Goal: Information Seeking & Learning: Check status

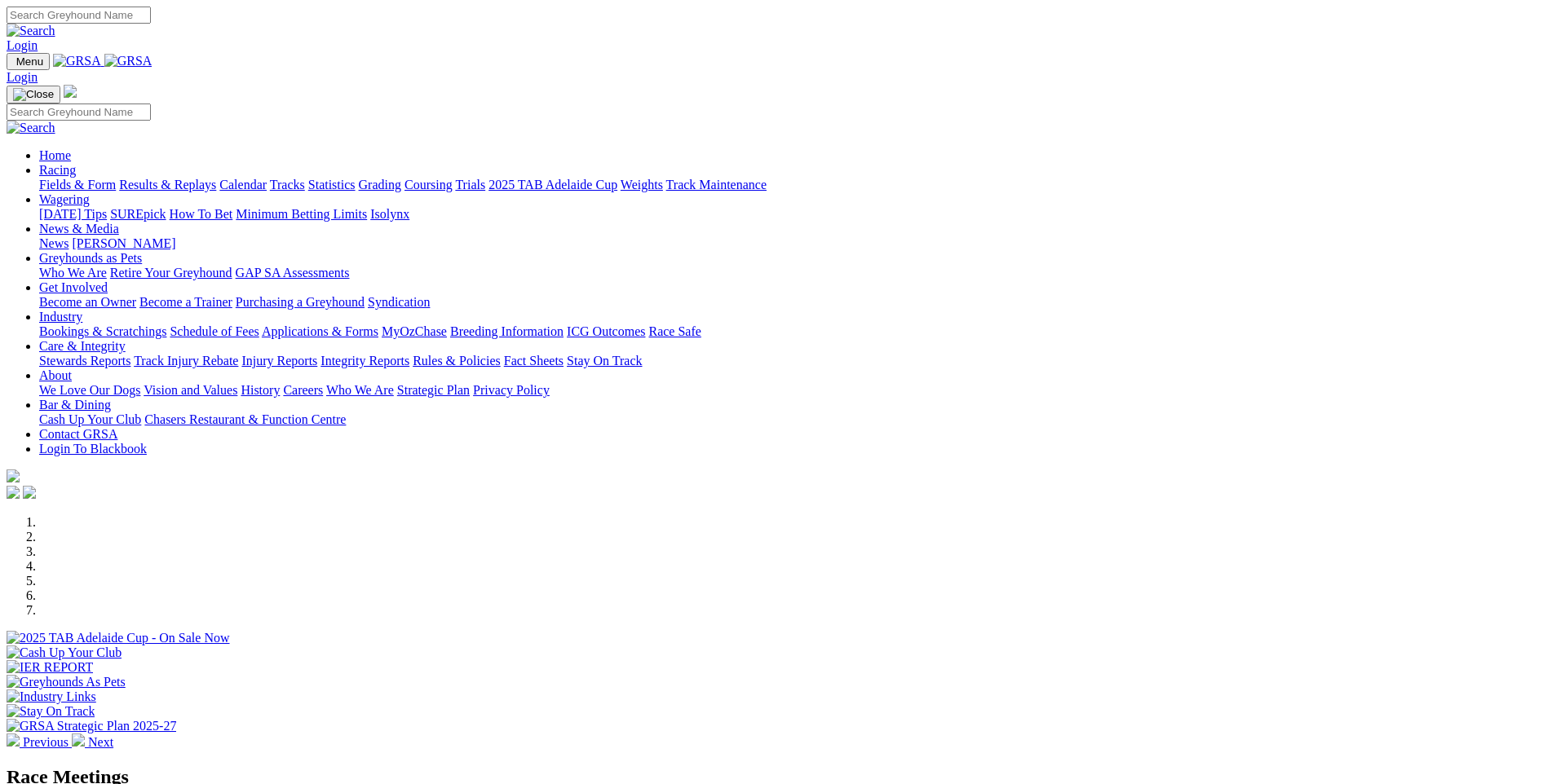
click at [305, 178] on link "Tracks" at bounding box center [287, 185] width 35 height 14
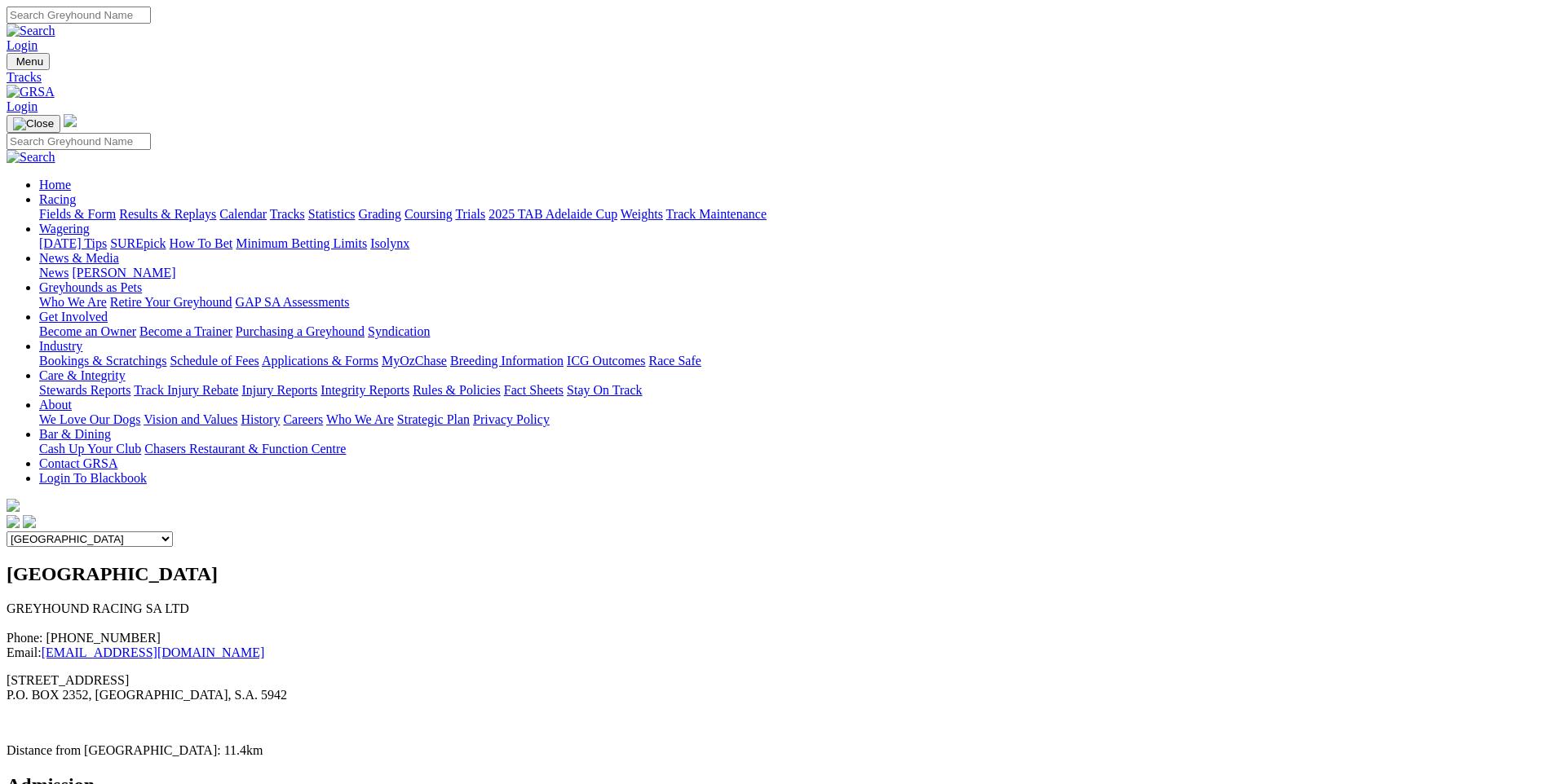
click at [485, 207] on link "Trials" at bounding box center [469, 214] width 30 height 14
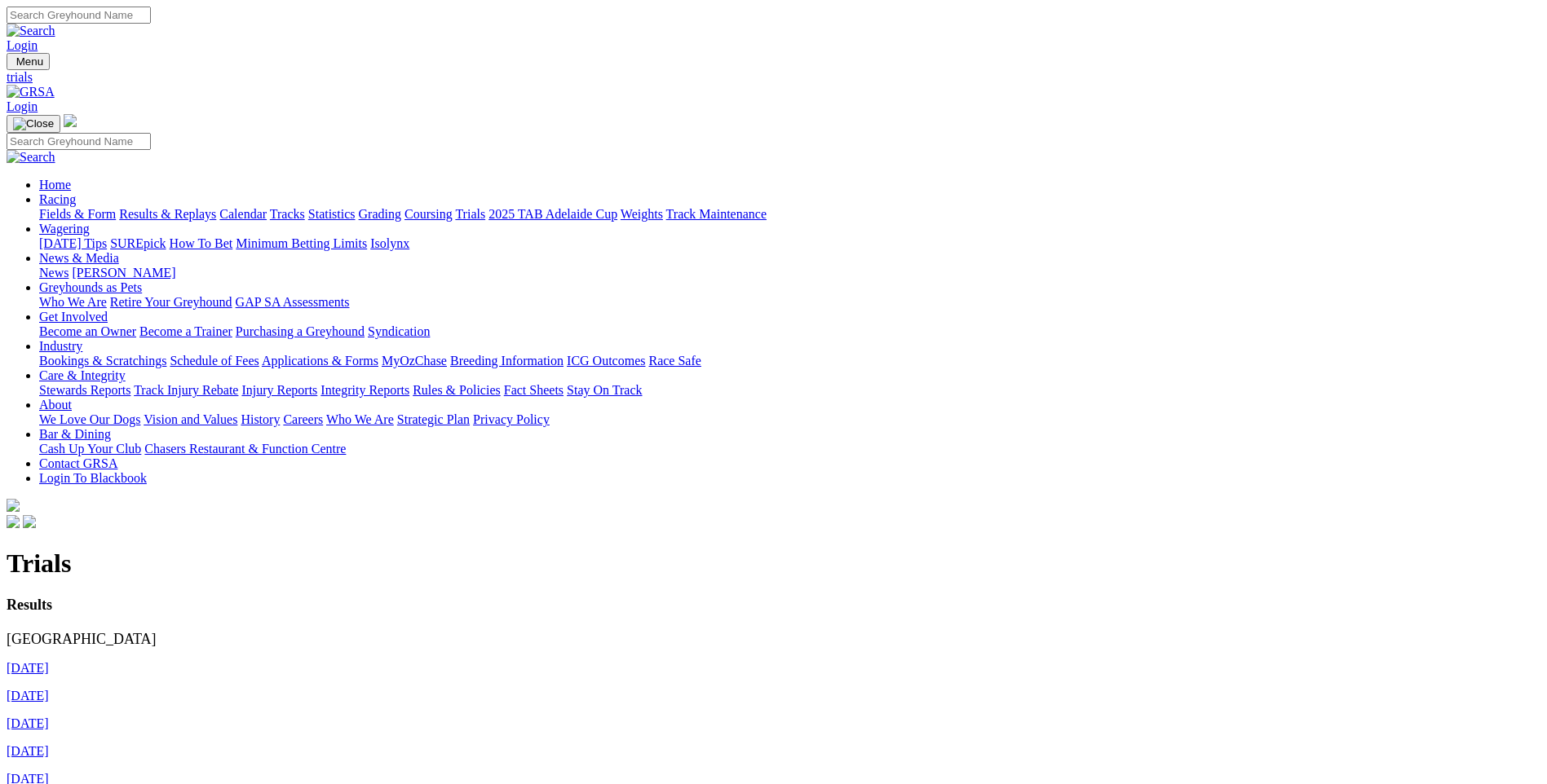
click at [49, 662] on link "24th August 2025" at bounding box center [28, 668] width 42 height 14
